Goal: Task Accomplishment & Management: Use online tool/utility

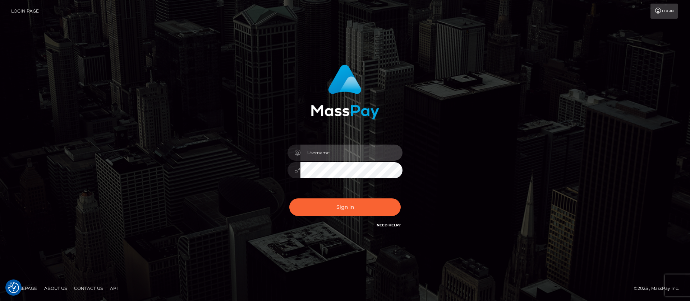
click at [316, 147] on input "text" at bounding box center [351, 153] width 102 height 16
type input "APteam"
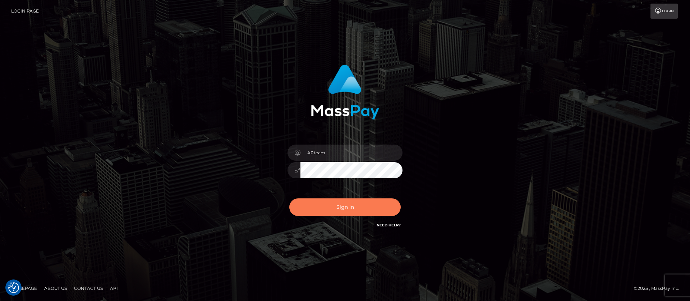
click at [342, 207] on button "Sign in" at bounding box center [344, 208] width 111 height 18
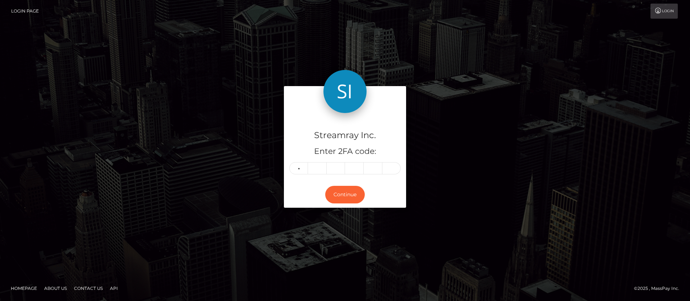
type input "2"
type input "6"
type input "2"
type input "3"
type input "6"
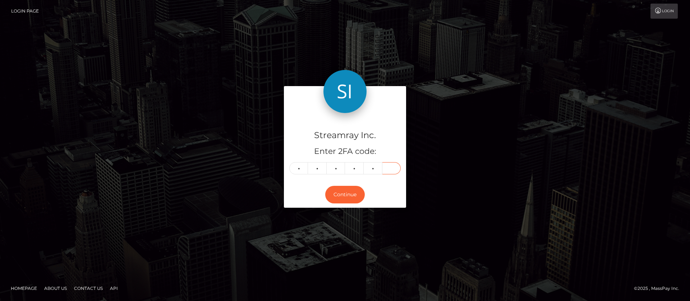
type input "9"
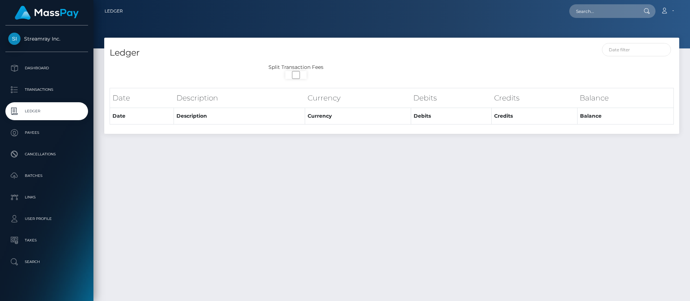
select select
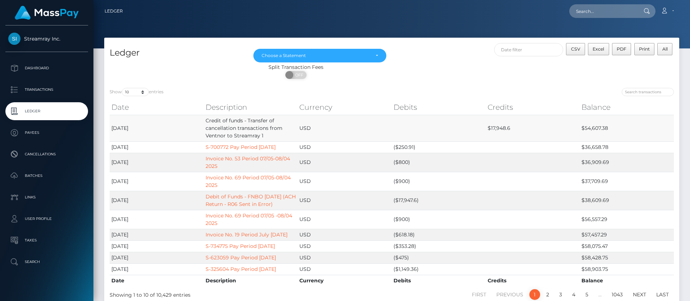
click at [590, 128] on td "$54,607.38" at bounding box center [626, 128] width 94 height 27
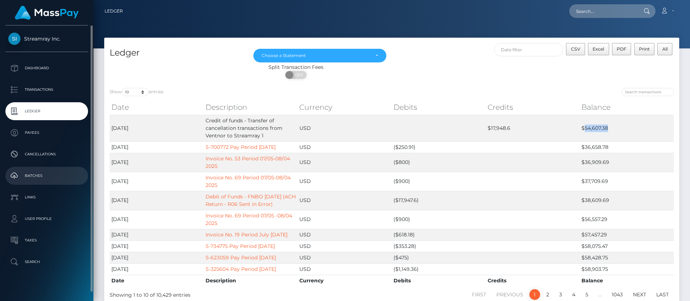
copy td "54,607.38"
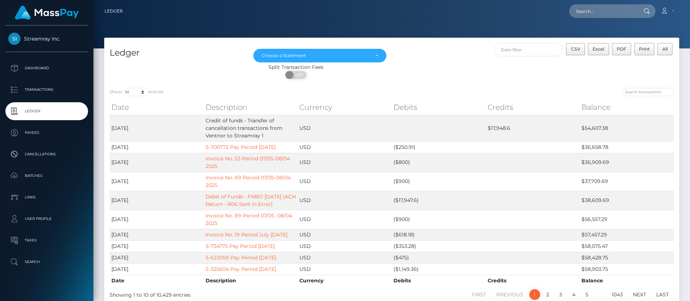
click at [520, 75] on div "Split Transaction Fees ON OFF" at bounding box center [391, 73] width 575 height 19
click at [670, 12] on link "Account" at bounding box center [666, 11] width 21 height 15
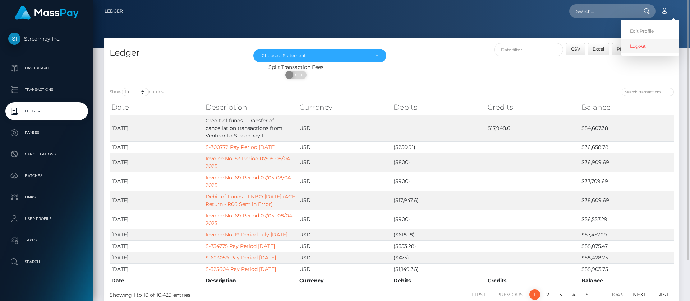
click at [632, 50] on link "Logout" at bounding box center [649, 46] width 57 height 13
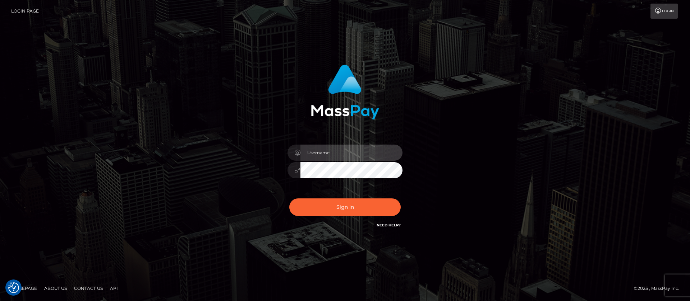
click at [311, 151] on input "text" at bounding box center [351, 153] width 102 height 16
type input "APteam.medley"
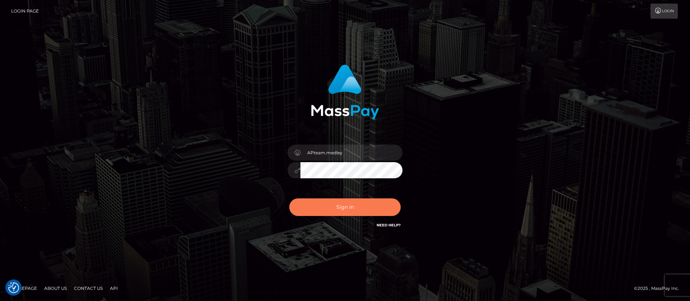
click at [334, 207] on button "Sign in" at bounding box center [344, 208] width 111 height 18
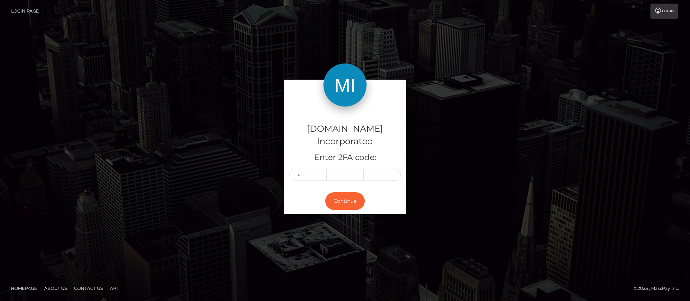
type input "8"
type input "7"
type input "2"
type input "5"
type input "1"
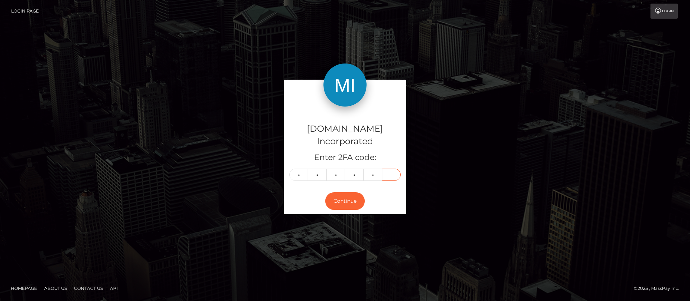
type input "3"
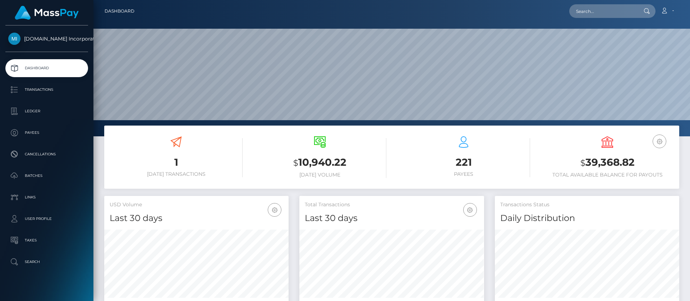
scroll to position [129, 185]
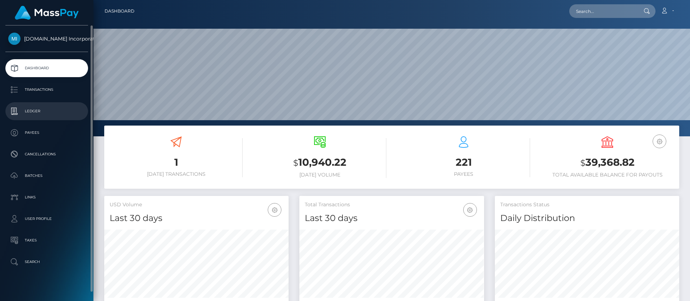
click at [37, 111] on p "Ledger" at bounding box center [46, 111] width 77 height 11
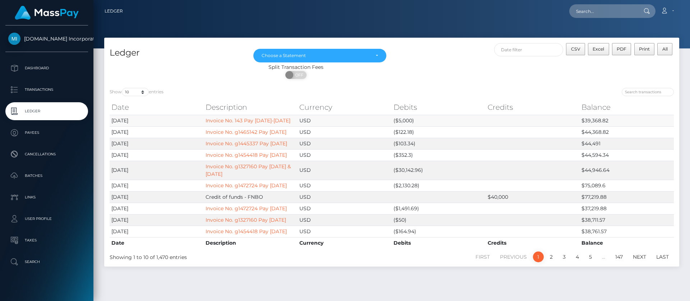
click at [595, 120] on td "$39,368.82" at bounding box center [626, 120] width 94 height 11
copy td "39,368.82"
click at [398, 75] on div "ON OFF" at bounding box center [295, 76] width 383 height 11
click at [600, 46] on span "Excel" at bounding box center [597, 48] width 11 height 5
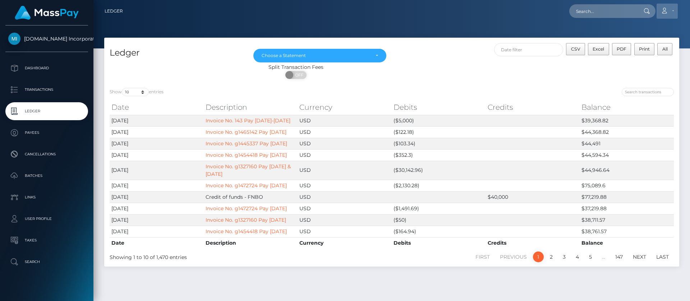
click at [665, 13] on icon at bounding box center [664, 11] width 8 height 6
click at [636, 50] on link "Logout" at bounding box center [649, 46] width 57 height 13
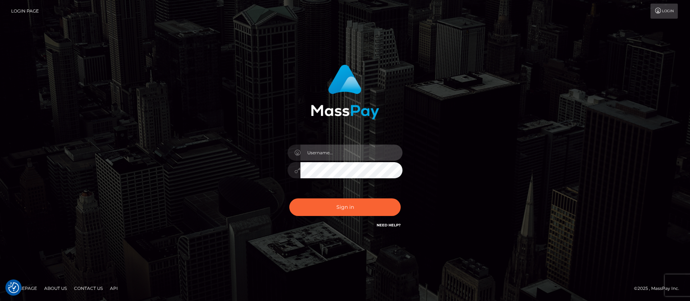
click at [318, 151] on input "text" at bounding box center [351, 153] width 102 height 16
type input "ap.wight"
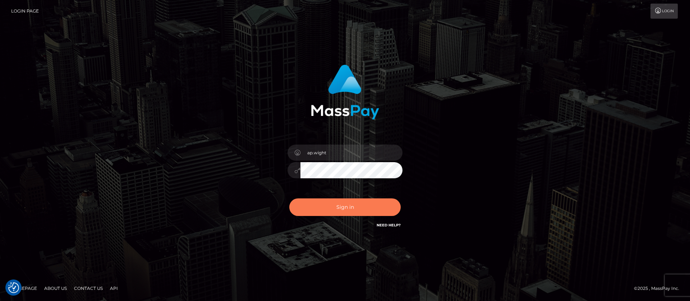
click at [336, 206] on button "Sign in" at bounding box center [344, 208] width 111 height 18
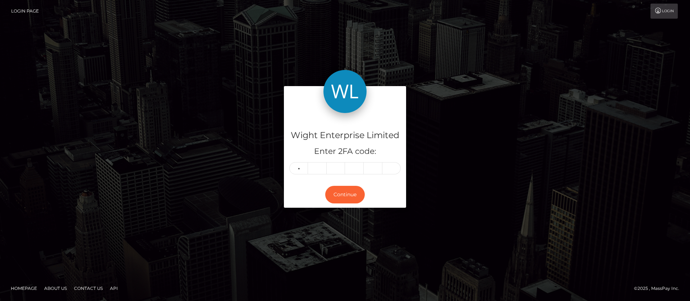
type input "3"
type input "8"
type input "0"
type input "5"
type input "8"
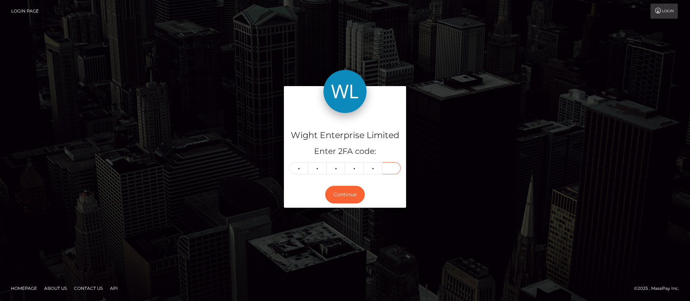
type input "6"
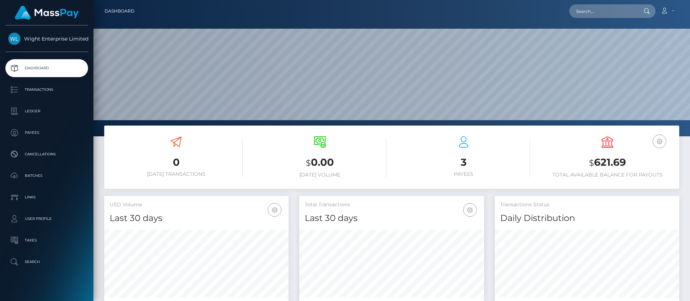
scroll to position [129, 185]
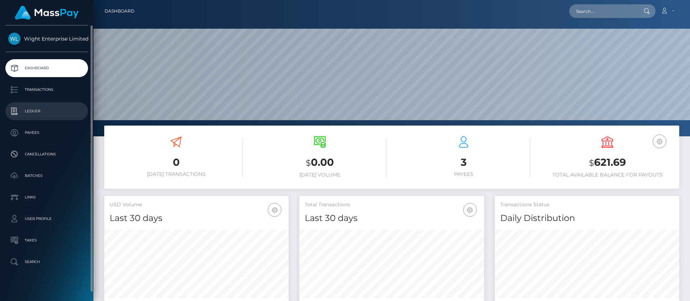
click at [40, 110] on p "Ledger" at bounding box center [46, 111] width 77 height 11
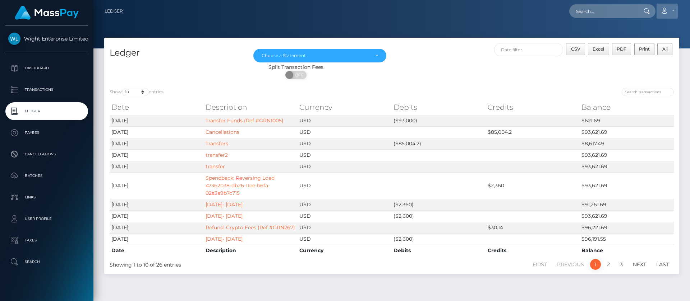
click at [672, 12] on link "Account" at bounding box center [666, 11] width 21 height 15
click at [637, 49] on link "Logout" at bounding box center [649, 46] width 57 height 13
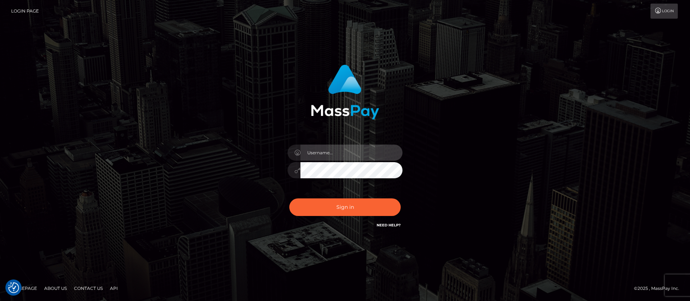
click at [323, 153] on input "text" at bounding box center [351, 153] width 102 height 16
type input "ap.vent"
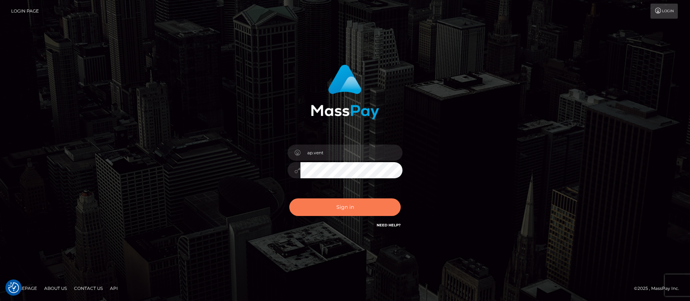
click at [341, 211] on button "Sign in" at bounding box center [344, 208] width 111 height 18
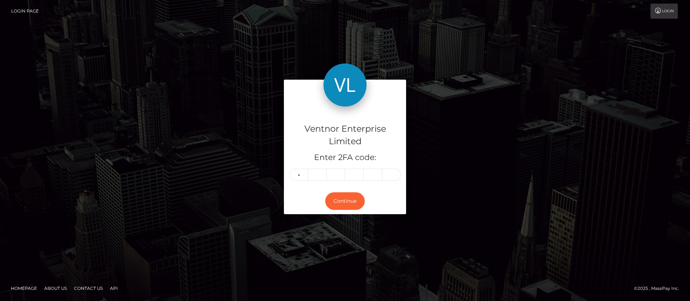
type input "2"
type input "7"
type input "1"
type input "2"
type input "1"
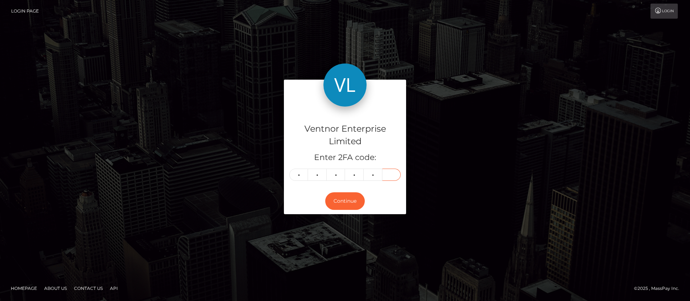
type input "9"
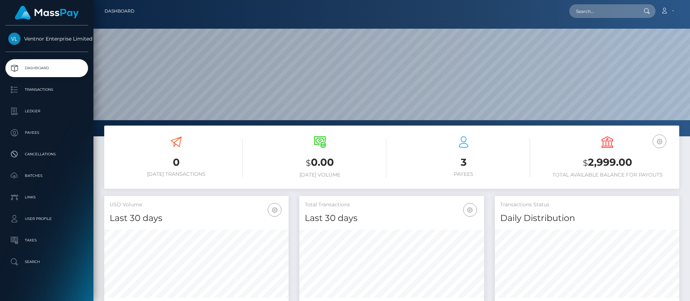
scroll to position [129, 185]
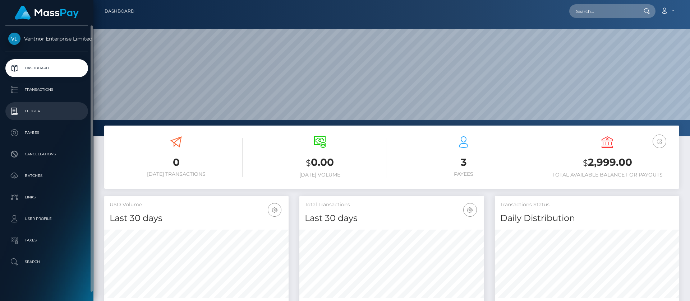
click at [33, 111] on p "Ledger" at bounding box center [46, 111] width 77 height 11
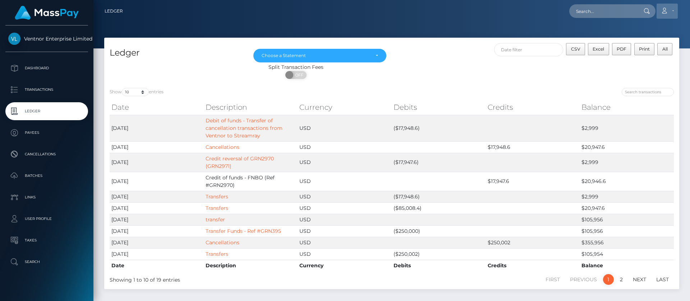
click at [667, 13] on link "Account" at bounding box center [666, 11] width 21 height 15
click at [631, 51] on link "Logout" at bounding box center [649, 46] width 57 height 13
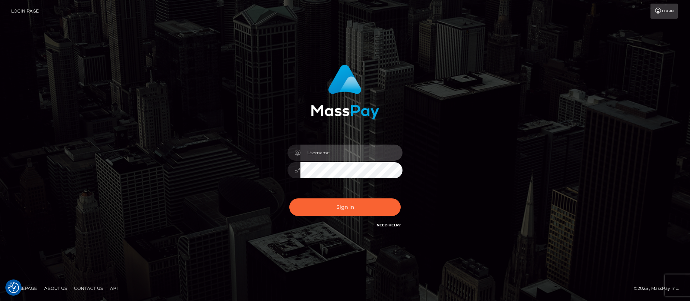
click at [327, 148] on input "text" at bounding box center [351, 153] width 102 height 16
type input "ap.mb"
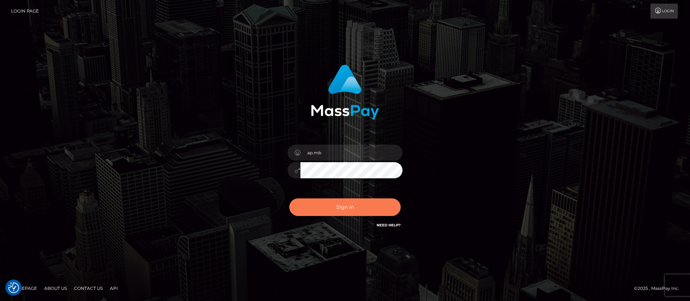
click at [335, 204] on button "Sign in" at bounding box center [344, 208] width 111 height 18
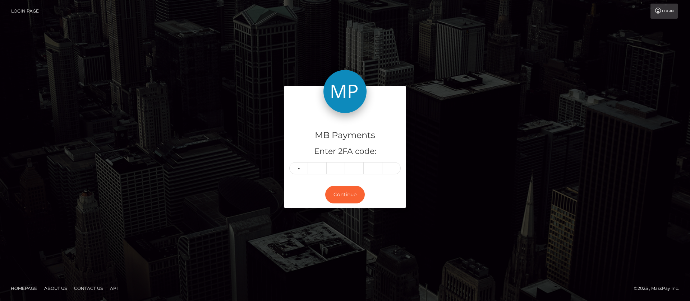
type input "7"
type input "1"
type input "7"
type input "6"
type input "1"
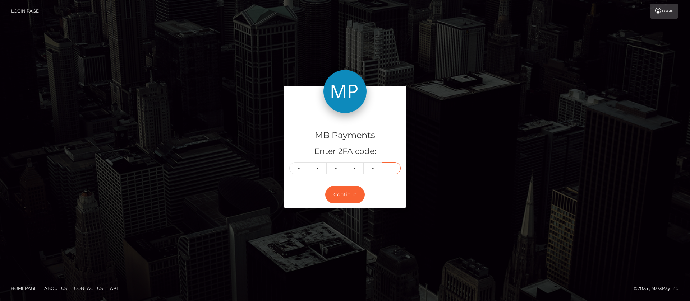
type input "5"
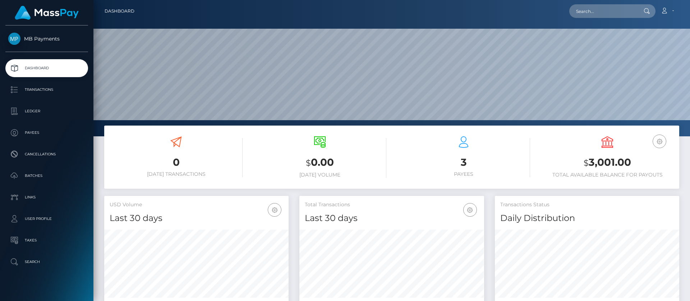
scroll to position [129, 185]
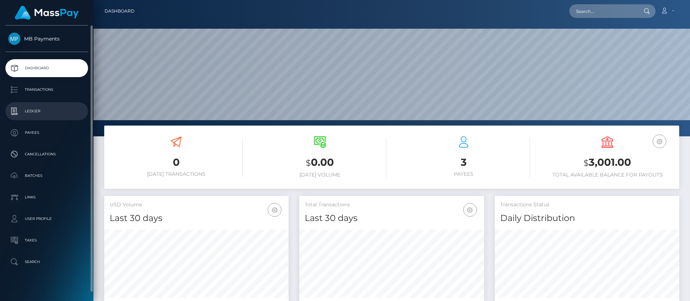
click at [40, 112] on p "Ledger" at bounding box center [46, 111] width 77 height 11
